Goal: Transaction & Acquisition: Purchase product/service

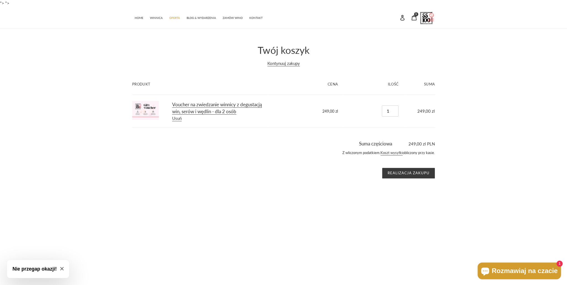
click at [211, 105] on link "Voucher na zwiedzanie winnicy z degustacją win, serów i wędlin - dla 2 osób" at bounding box center [217, 108] width 90 height 13
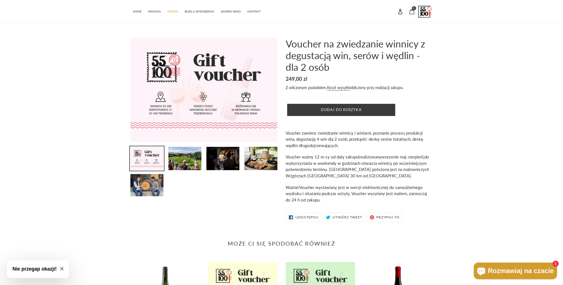
click at [413, 10] on div "1 pozycję" at bounding box center [414, 8] width 4 height 4
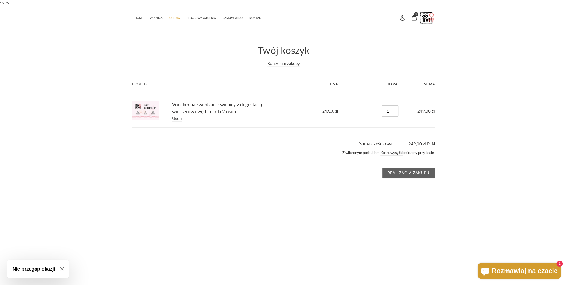
click at [406, 173] on input "Realizacja zakupu" at bounding box center [408, 173] width 53 height 11
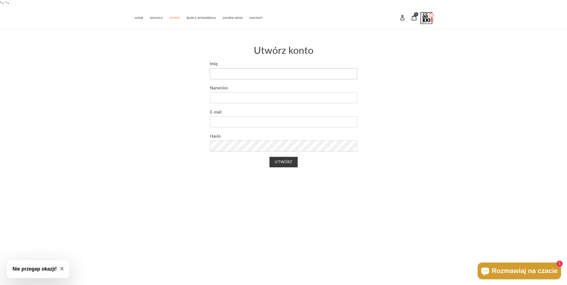
click at [226, 76] on input "Imię" at bounding box center [283, 73] width 147 height 11
click at [224, 71] on input "Imię" at bounding box center [283, 73] width 147 height 11
type input "[PERSON_NAME]"
type input "Makowski"
type input "urobek@gmail.com"
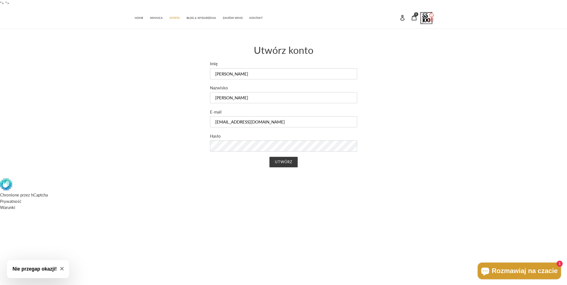
click at [216, 165] on p "Utwórz" at bounding box center [283, 165] width 147 height 16
click at [291, 164] on input "Utwórz" at bounding box center [283, 162] width 28 height 11
